Goal: Check status: Check status

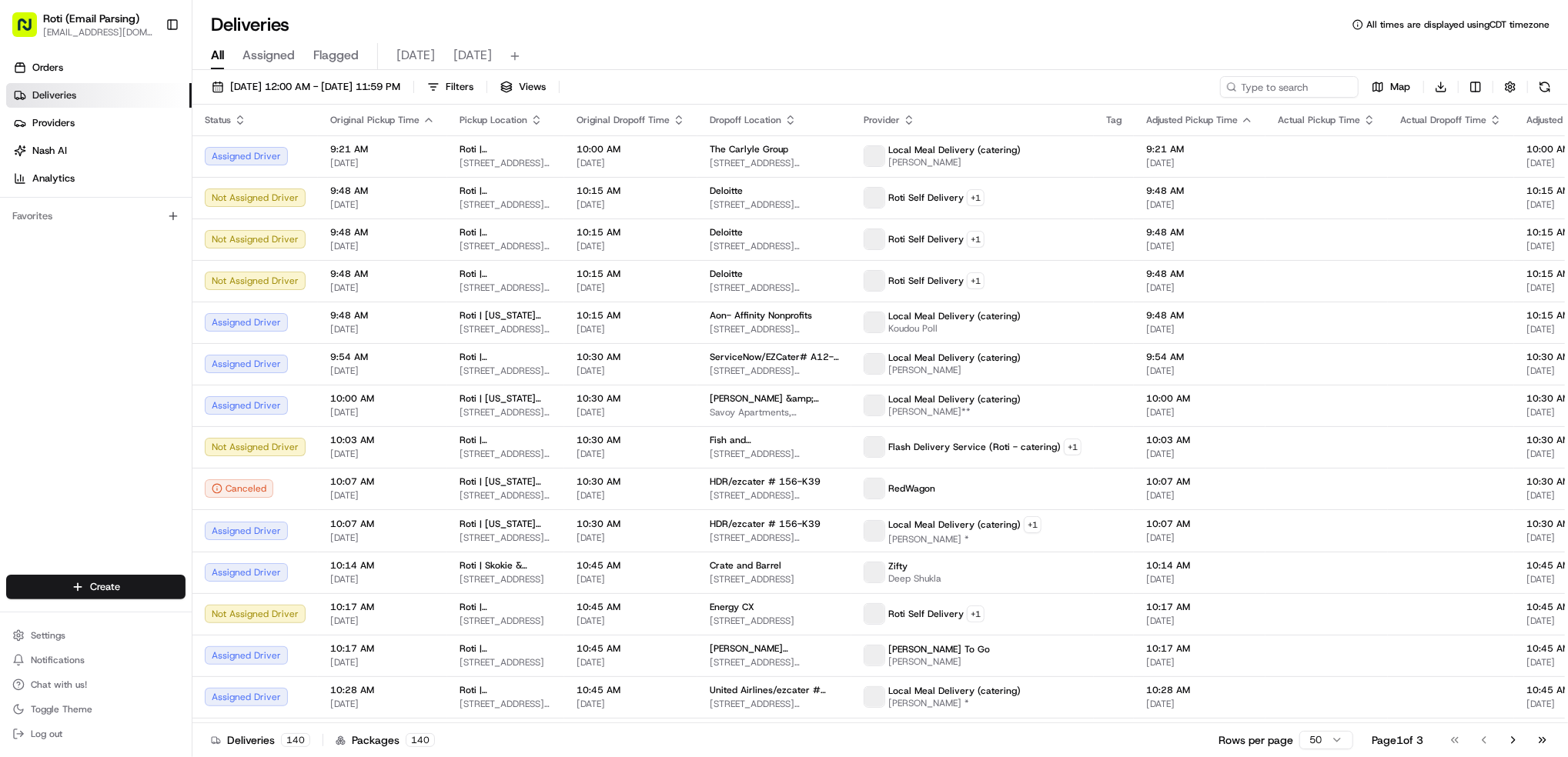
click at [415, 63] on span "[DATE]" at bounding box center [416, 56] width 39 height 19
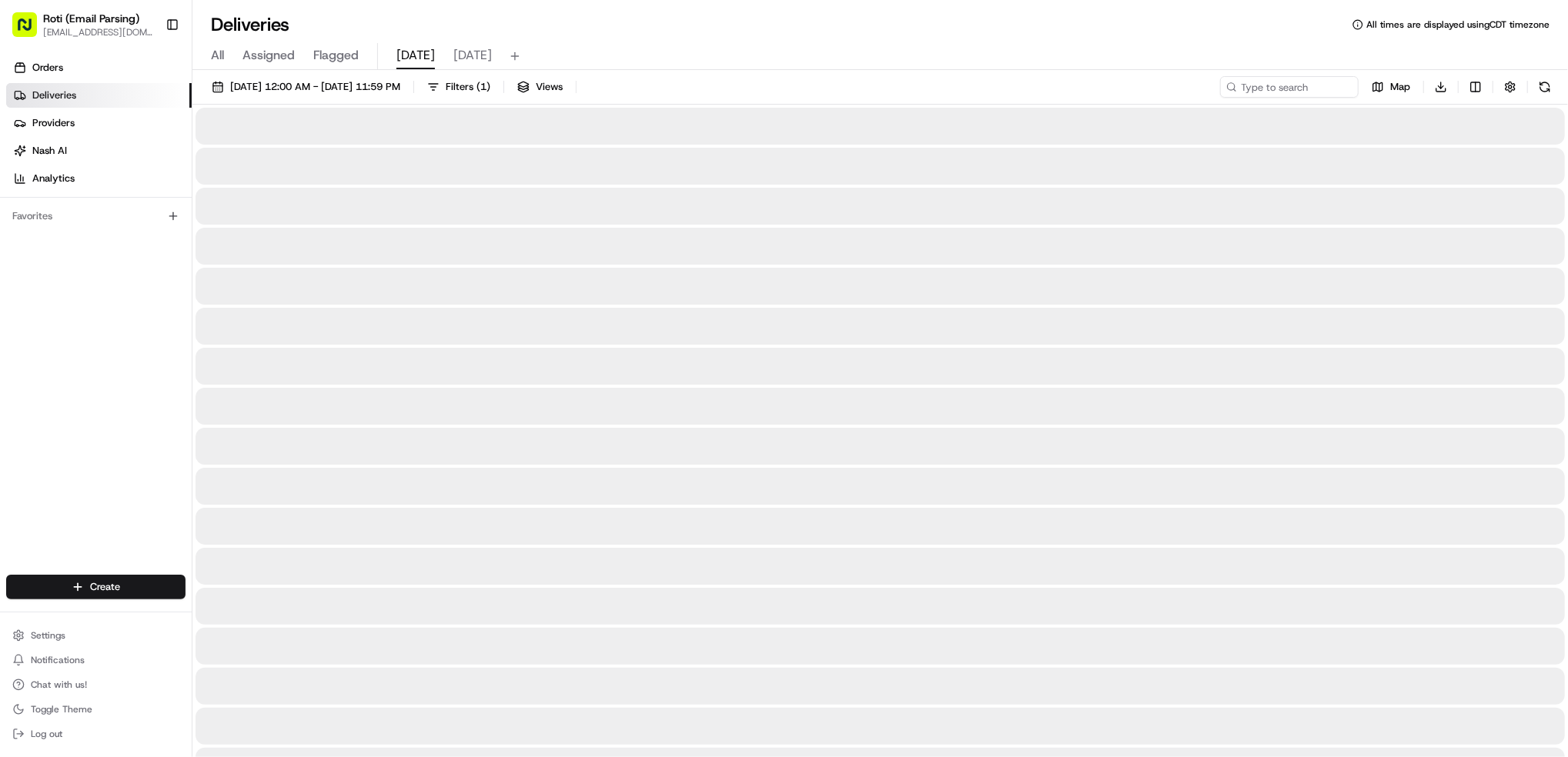
click at [415, 63] on span "[DATE]" at bounding box center [416, 56] width 39 height 19
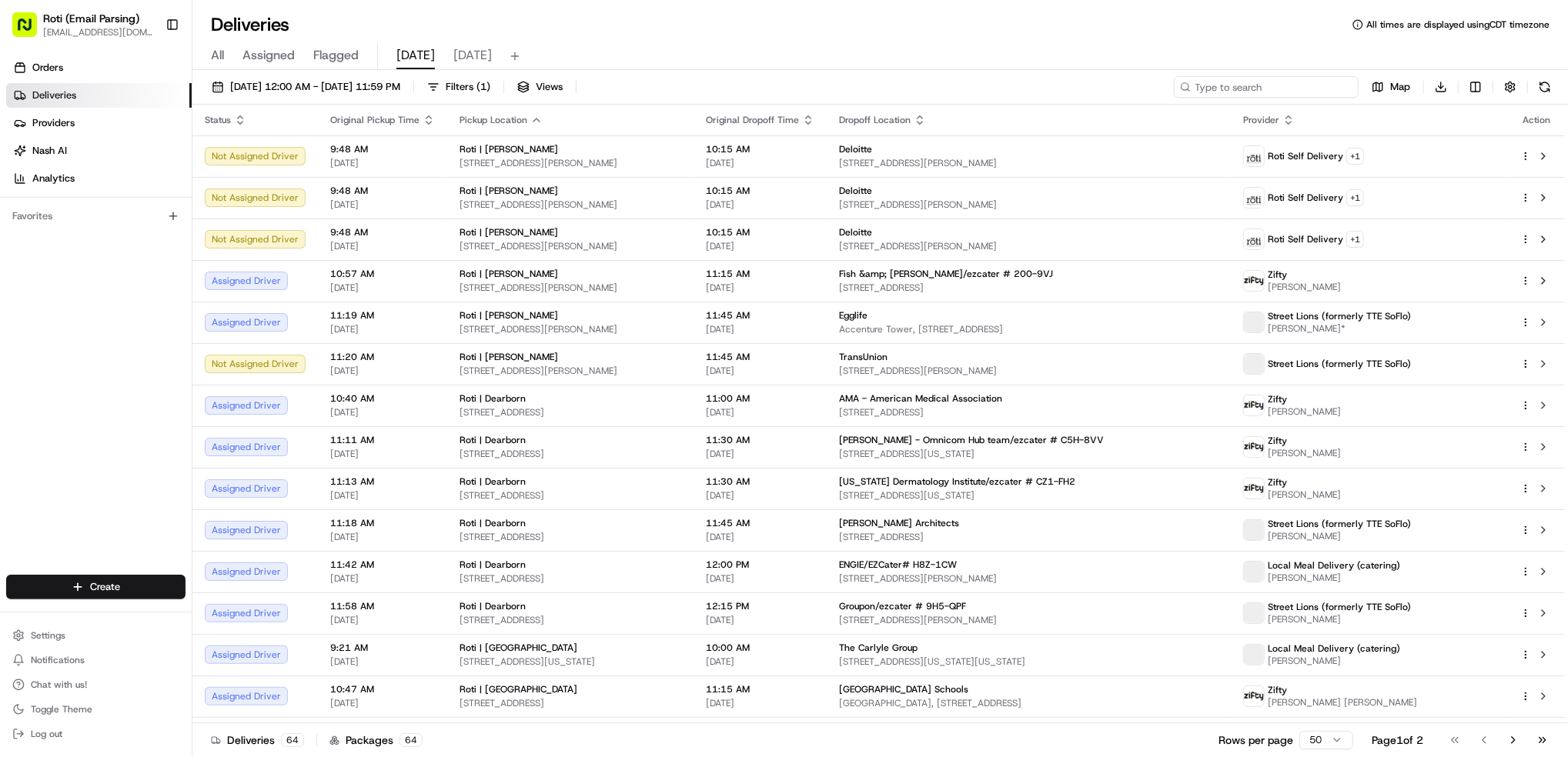
click at [1250, 90] on input at bounding box center [1266, 87] width 185 height 22
paste input "Ingredion"
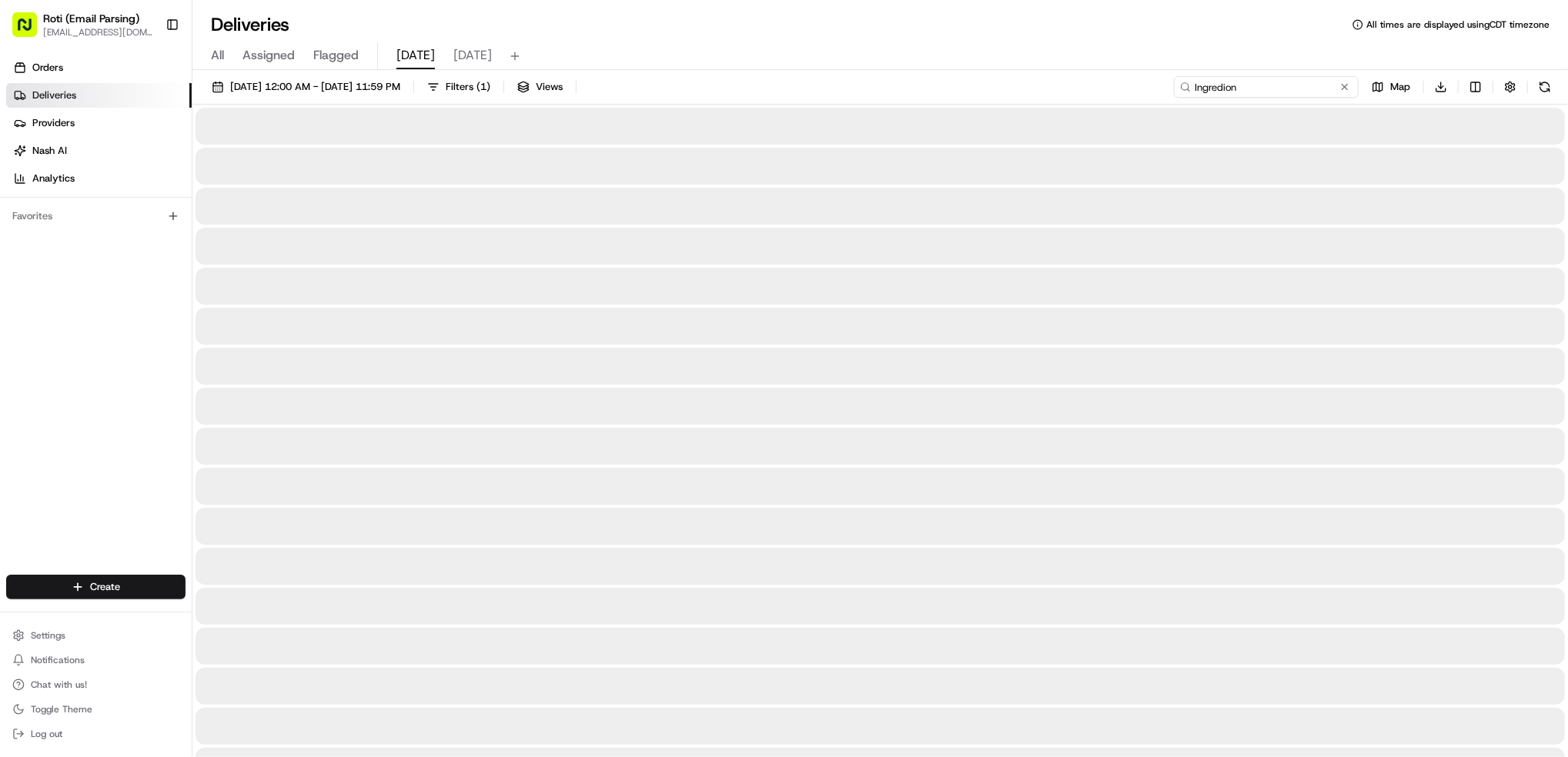
click at [1212, 83] on input "Ingredion" at bounding box center [1266, 87] width 185 height 22
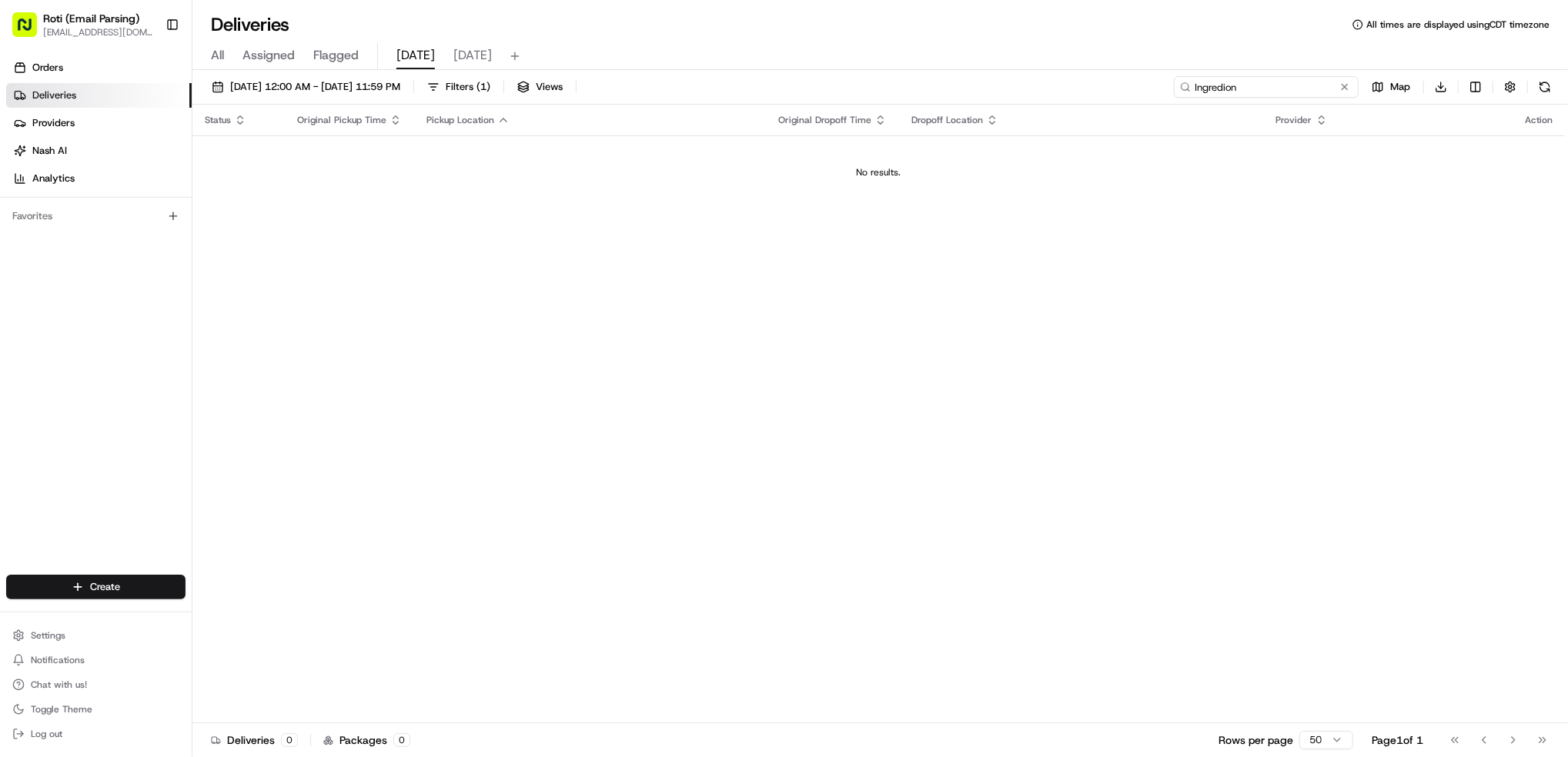
type input "Ingredion"
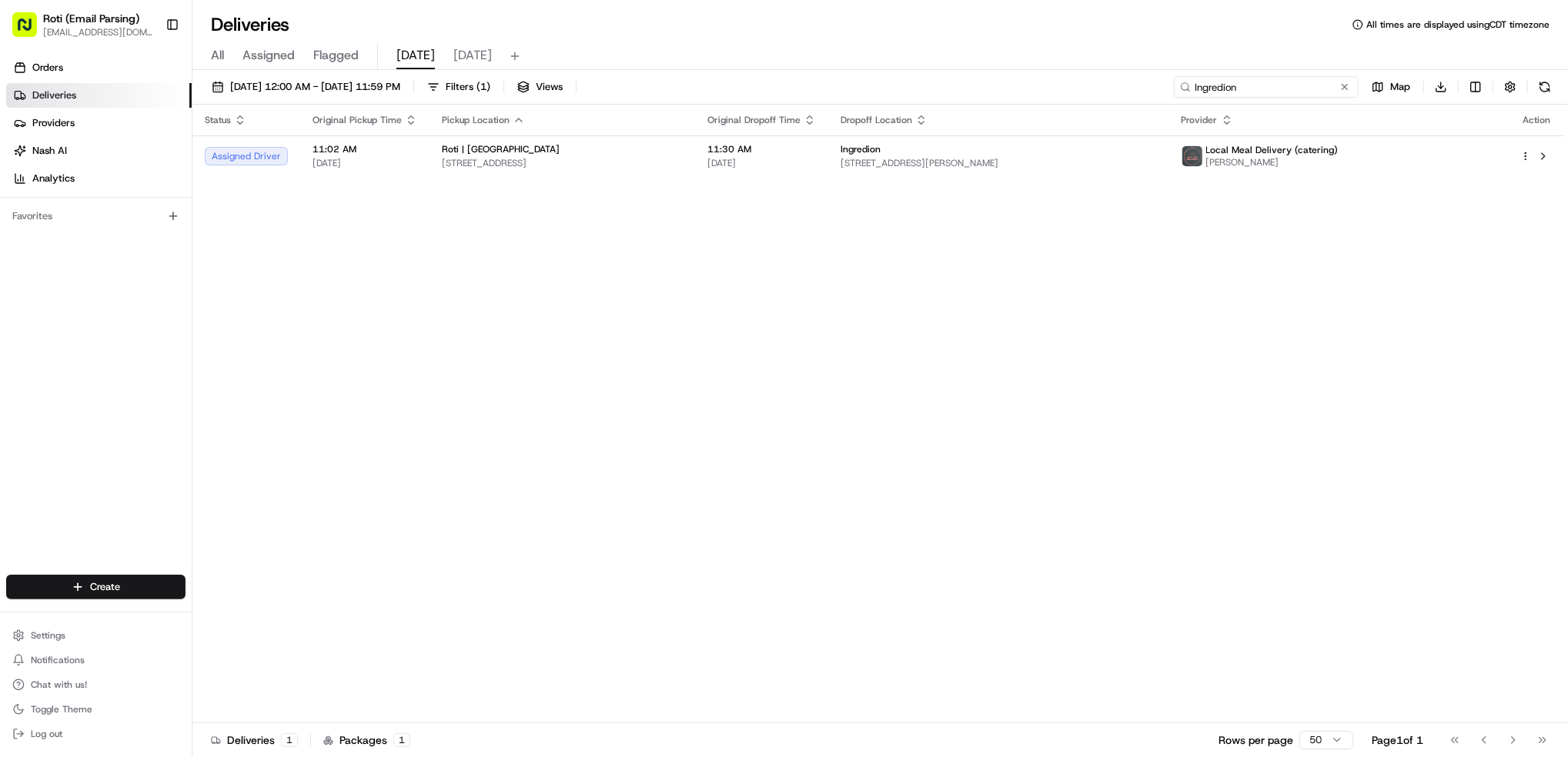
drag, startPoint x: 1272, startPoint y: 93, endPoint x: 832, endPoint y: 9, distance: 447.9
click at [1001, 46] on div "Deliveries All times are displayed using CDT timezone All Assigned Flagged [DAT…" at bounding box center [880, 378] width 1376 height 757
type input "Ogilvy"
drag, startPoint x: 1263, startPoint y: 93, endPoint x: 880, endPoint y: 99, distance: 383.0
click at [1009, 47] on div "Deliveries All times are displayed using CDT timezone All Assigned Flagged [DAT…" at bounding box center [880, 378] width 1376 height 757
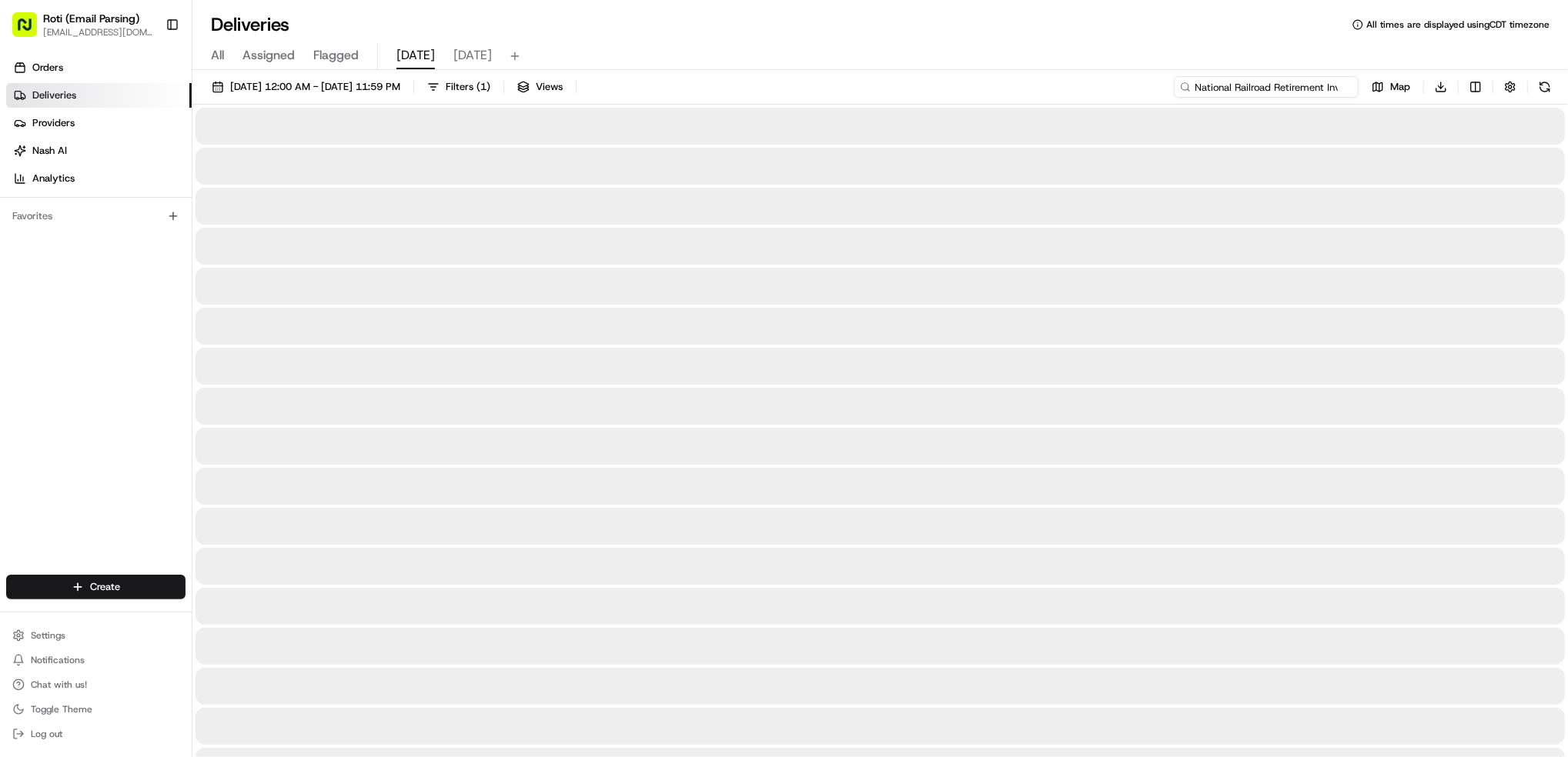
scroll to position [0, 130]
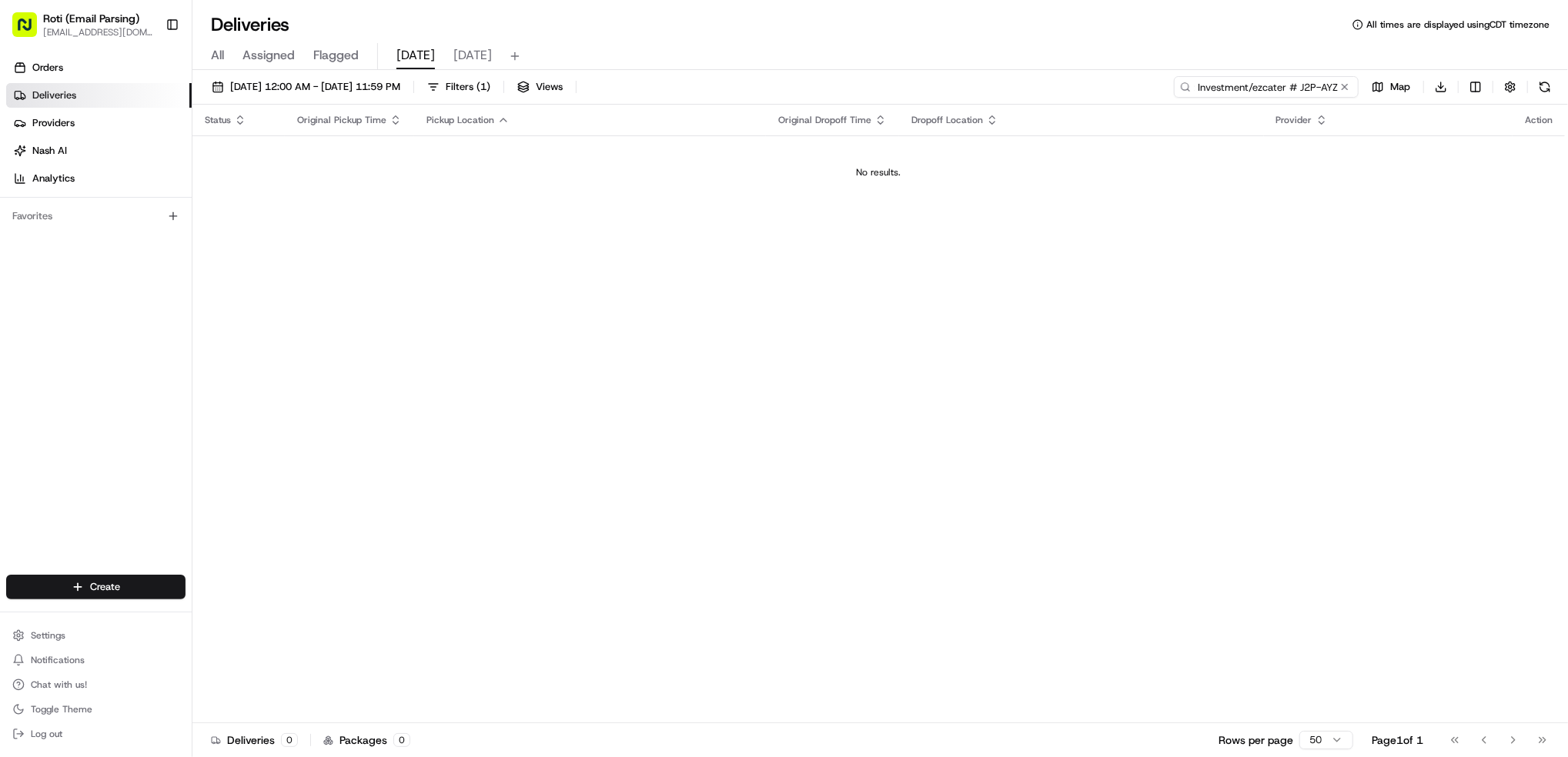
click at [1200, 87] on input "National Railroad Retirement Investment/ezcater # J2P-AYZ" at bounding box center [1266, 87] width 185 height 22
type input "National Railroad Retirement Investment/ezcater # J2P-AYZ"
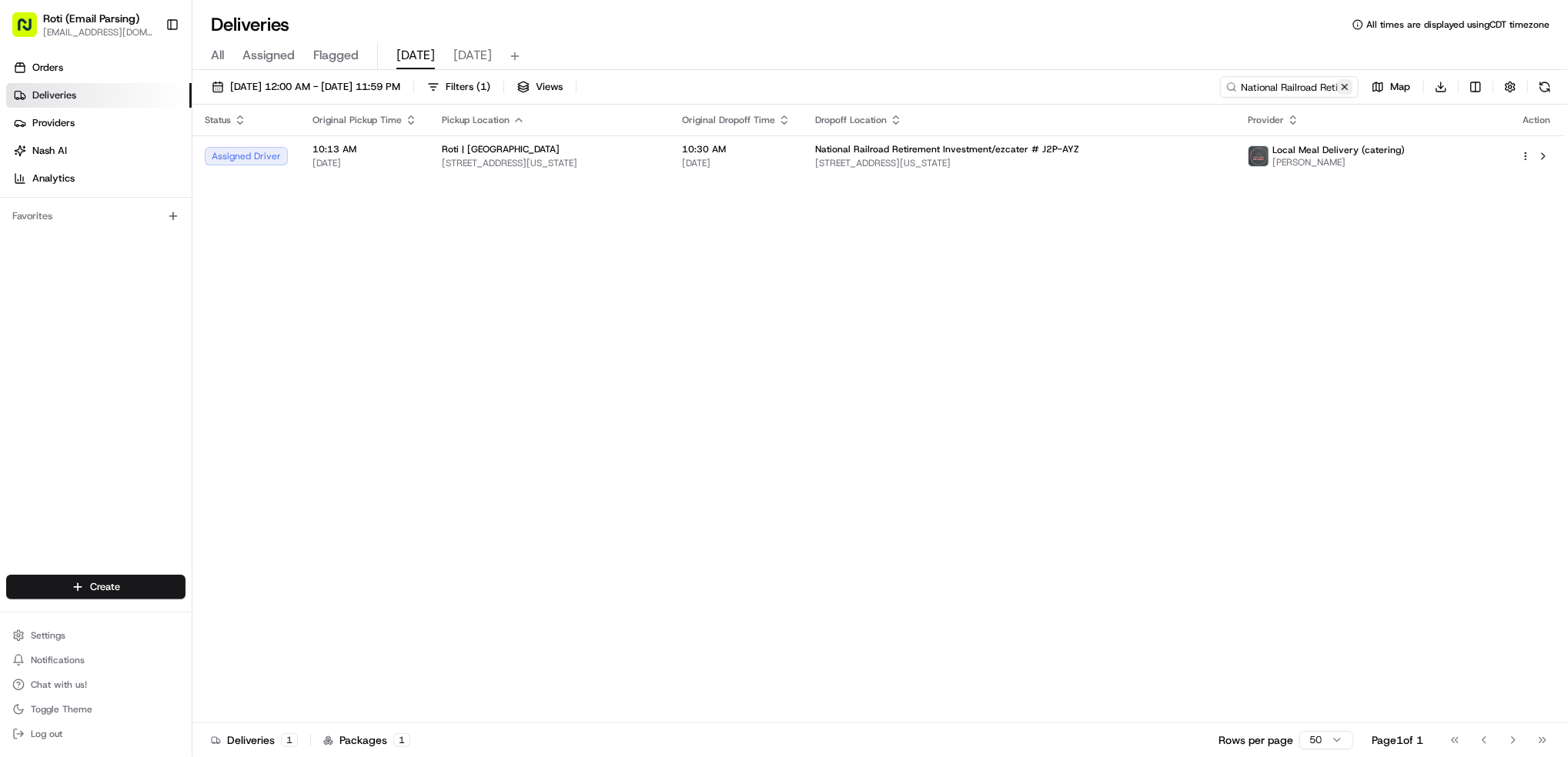
click at [1346, 85] on button at bounding box center [1345, 87] width 15 height 15
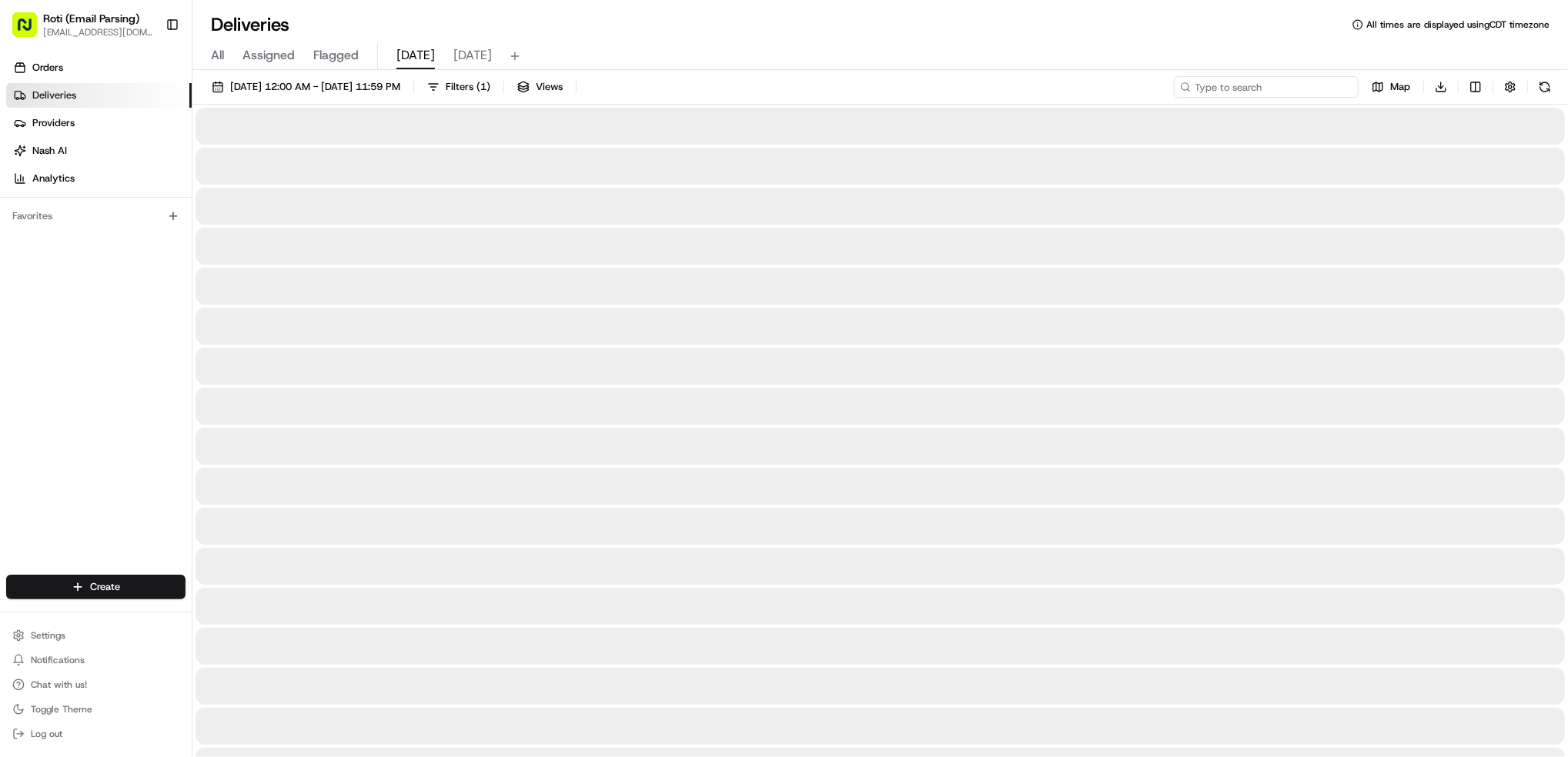
click at [1290, 88] on input at bounding box center [1266, 87] width 185 height 22
paste input "[GEOGRAPHIC_DATA] Schools"
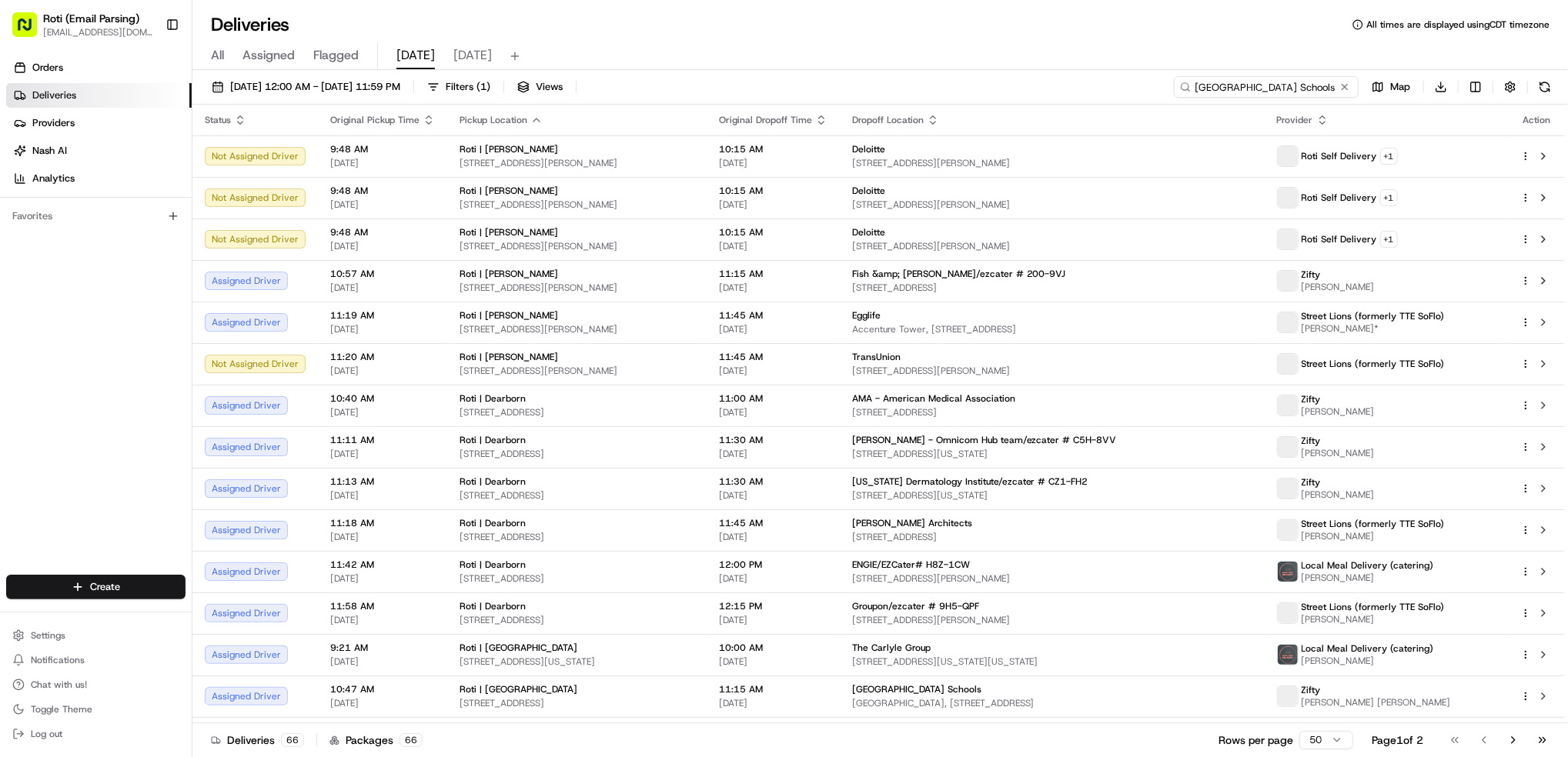
scroll to position [0, 46]
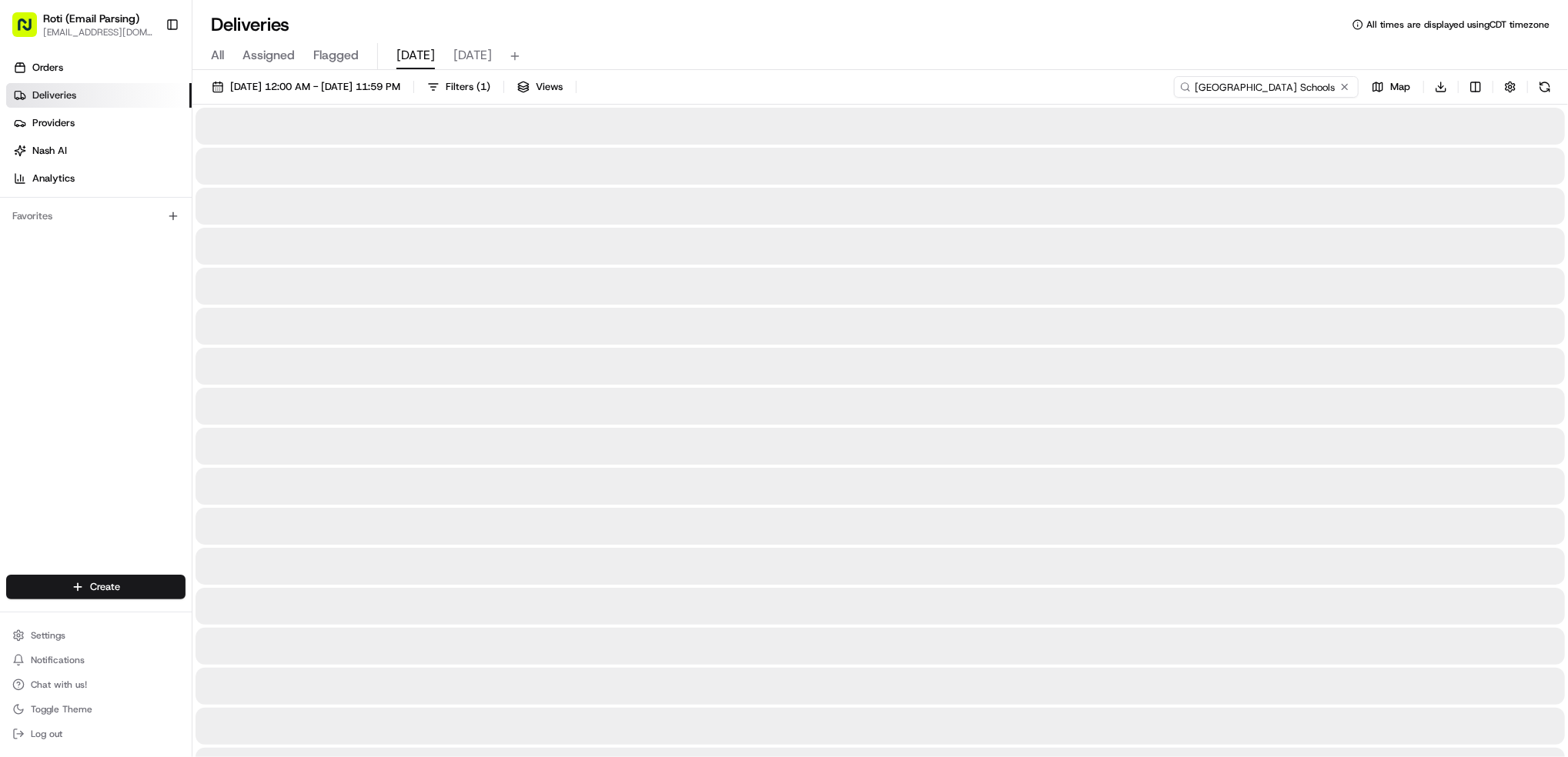
click at [1272, 87] on input "[GEOGRAPHIC_DATA] Schools" at bounding box center [1266, 87] width 185 height 22
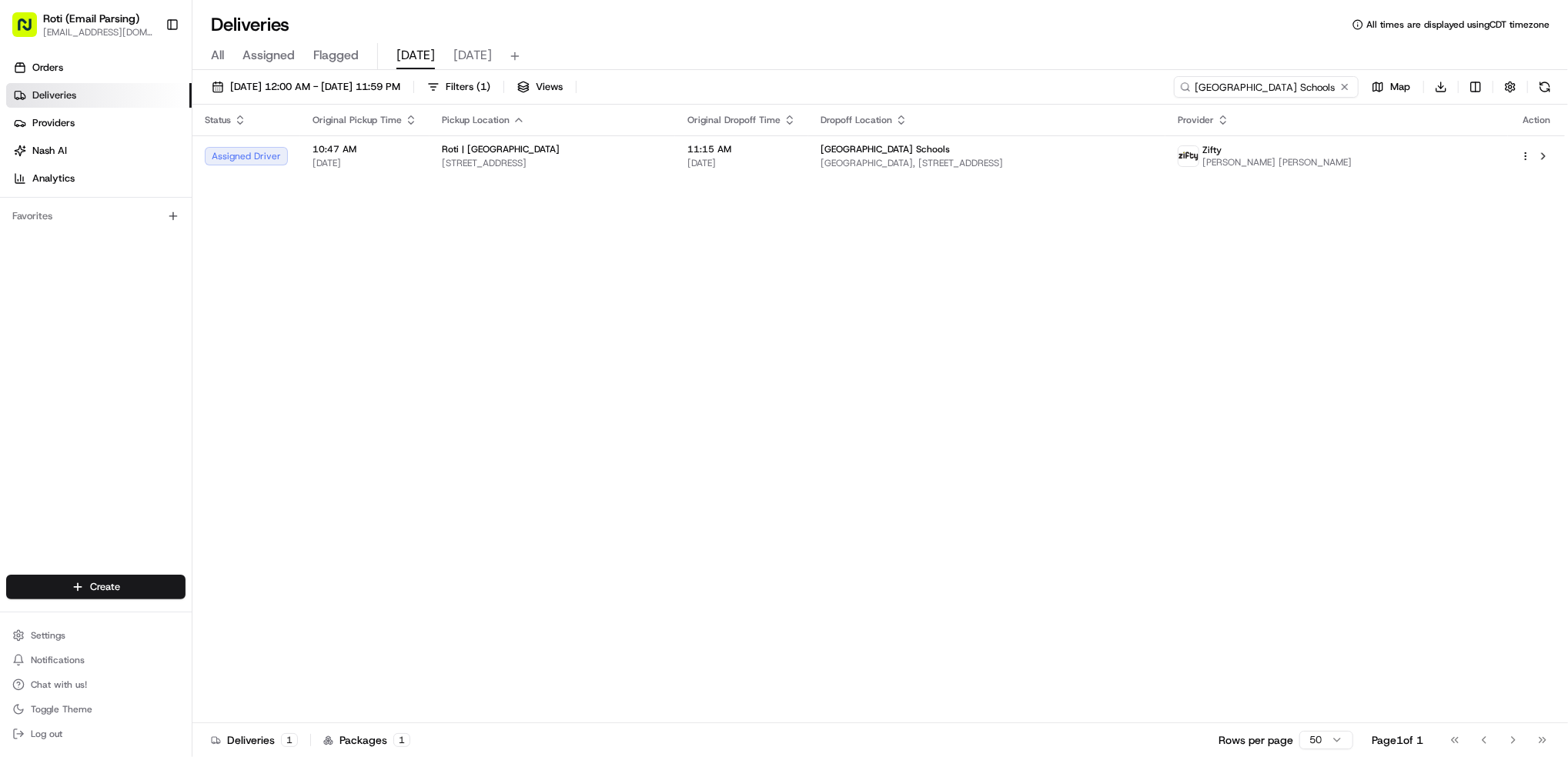
type input "[GEOGRAPHIC_DATA] Schools"
click at [1351, 89] on button at bounding box center [1345, 87] width 15 height 15
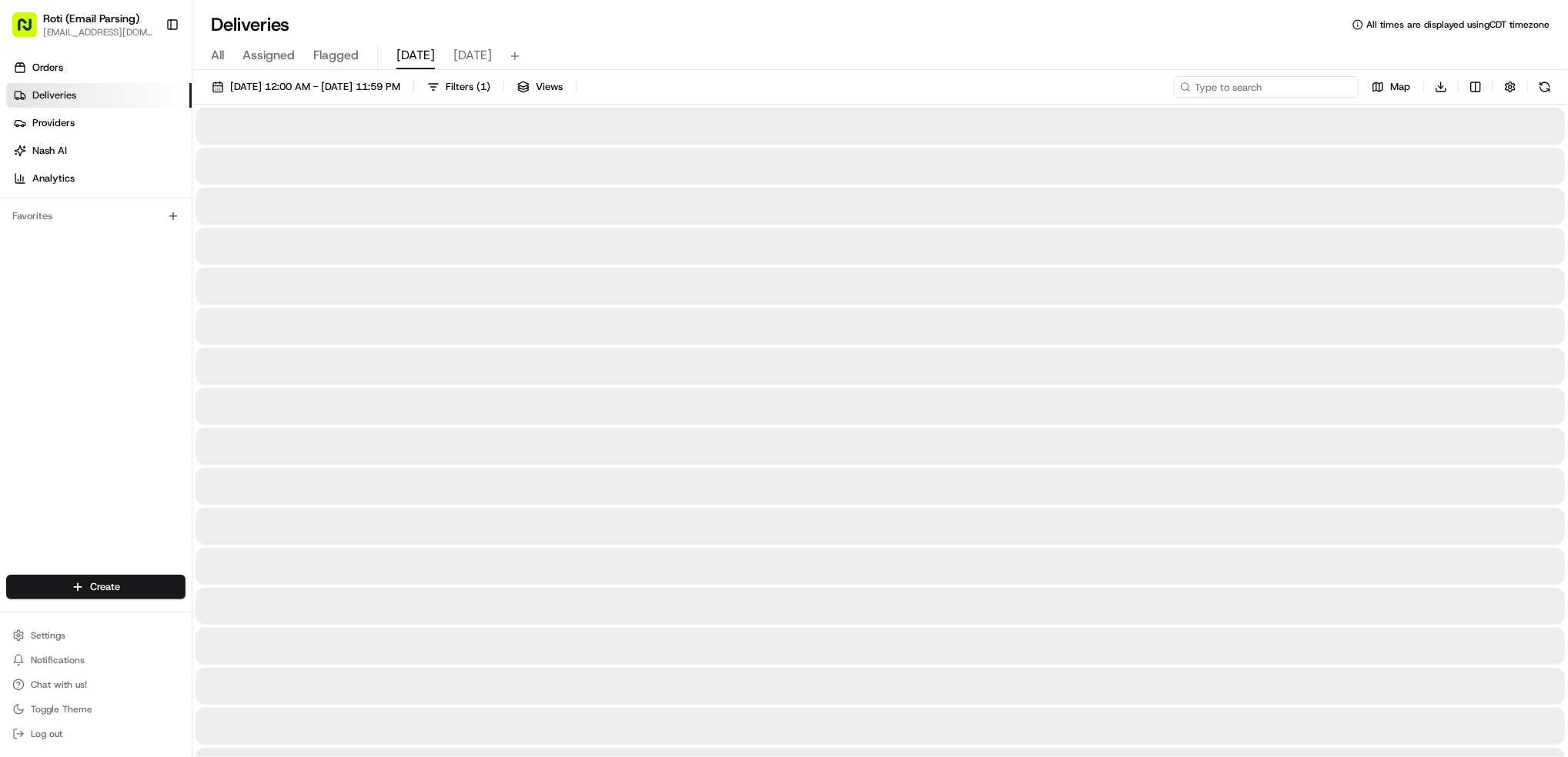
click at [1250, 93] on input at bounding box center [1266, 87] width 185 height 22
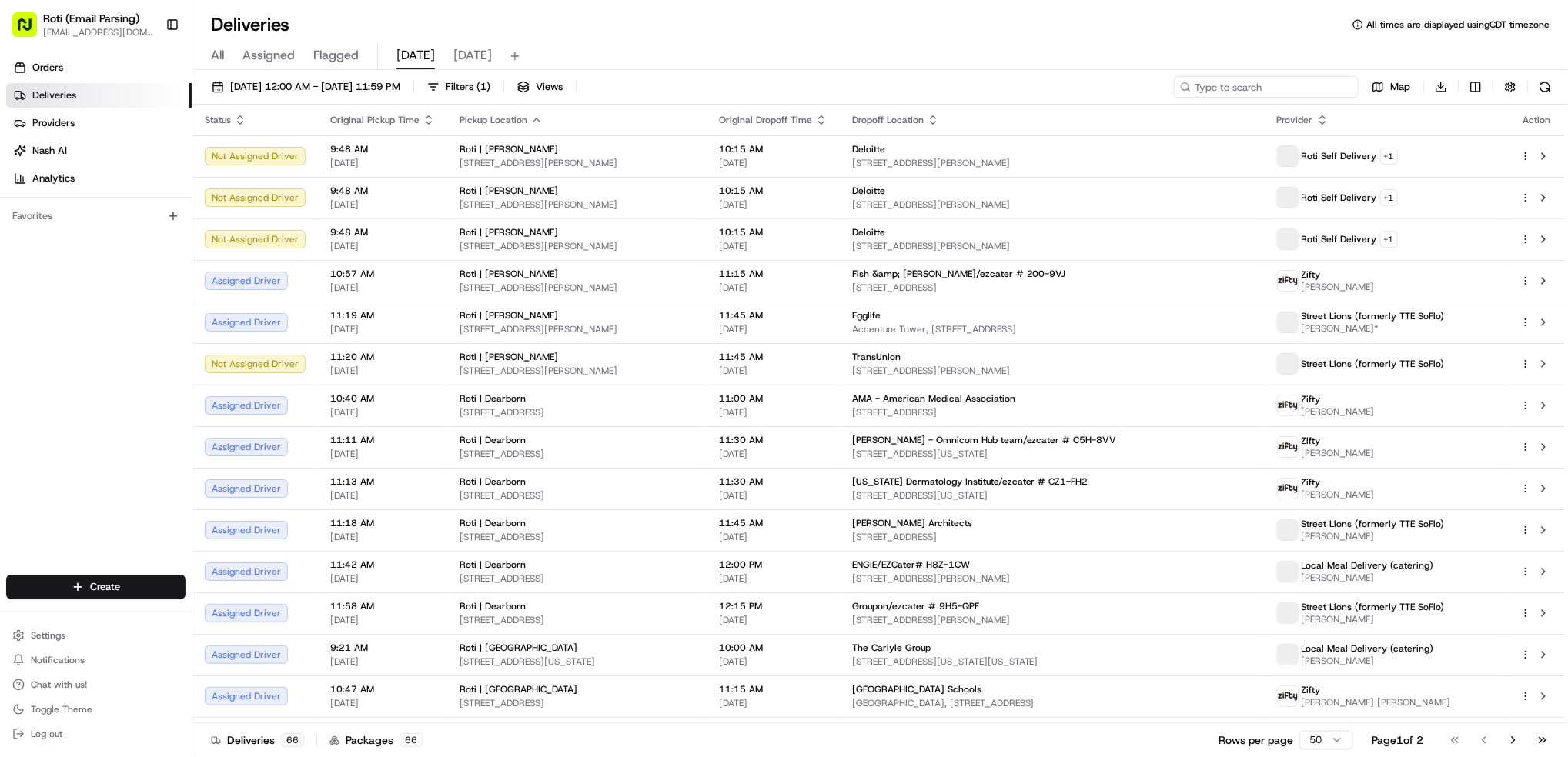
paste input "Motorola Solutions"
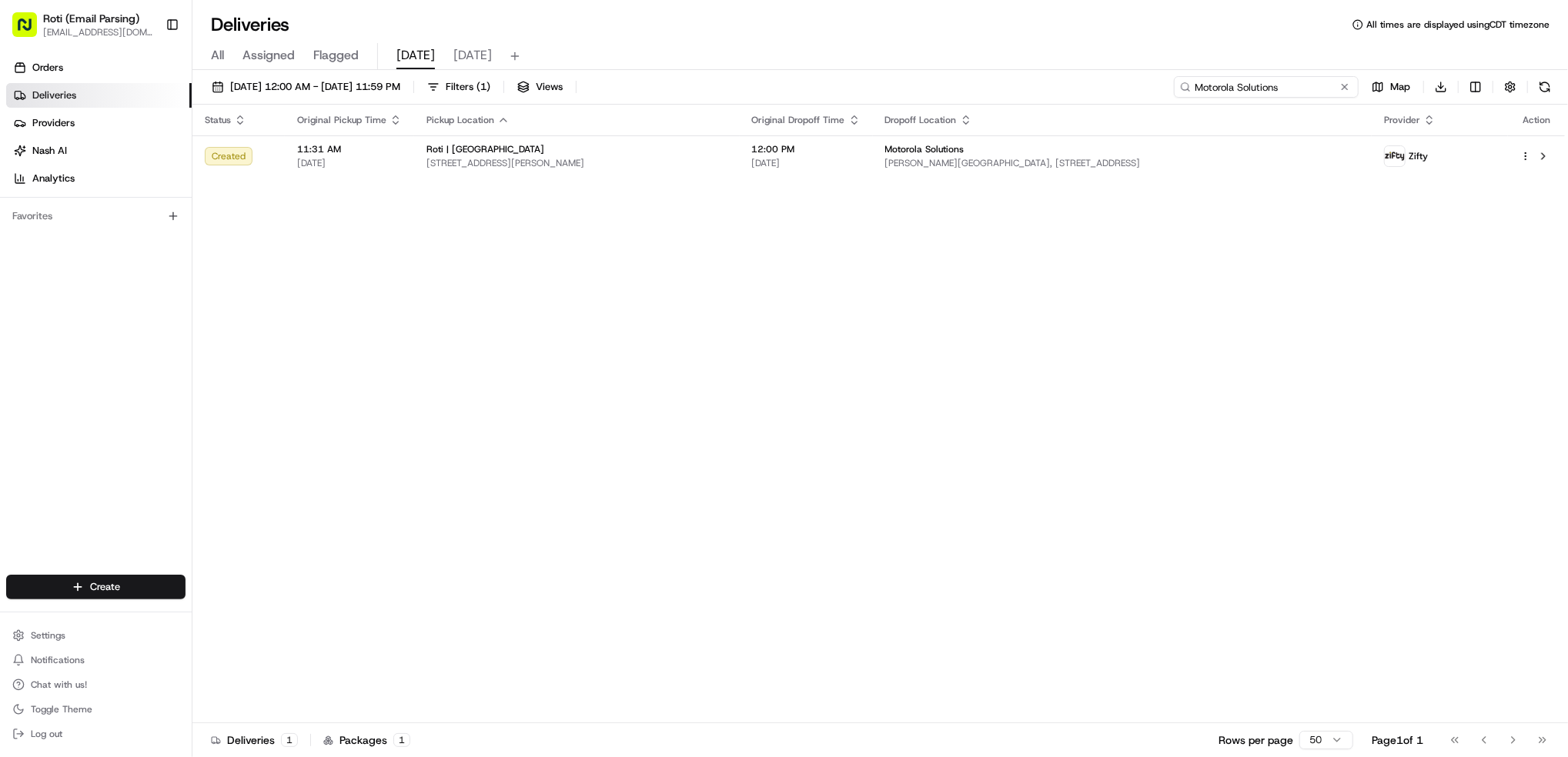
type input "Motorola Solutions"
